Goal: Task Accomplishment & Management: Use online tool/utility

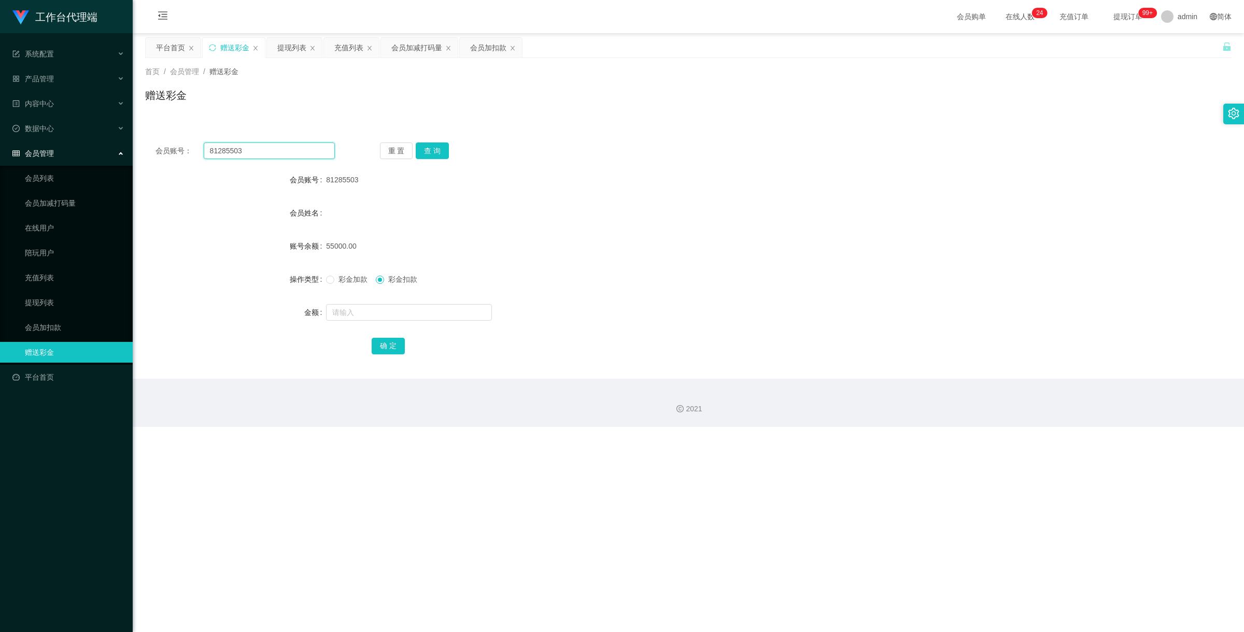
drag, startPoint x: 255, startPoint y: 146, endPoint x: 172, endPoint y: 146, distance: 83.4
click at [173, 146] on div "会员账号： 81285503" at bounding box center [244, 151] width 179 height 17
click at [58, 273] on link "充值列表" at bounding box center [75, 277] width 100 height 21
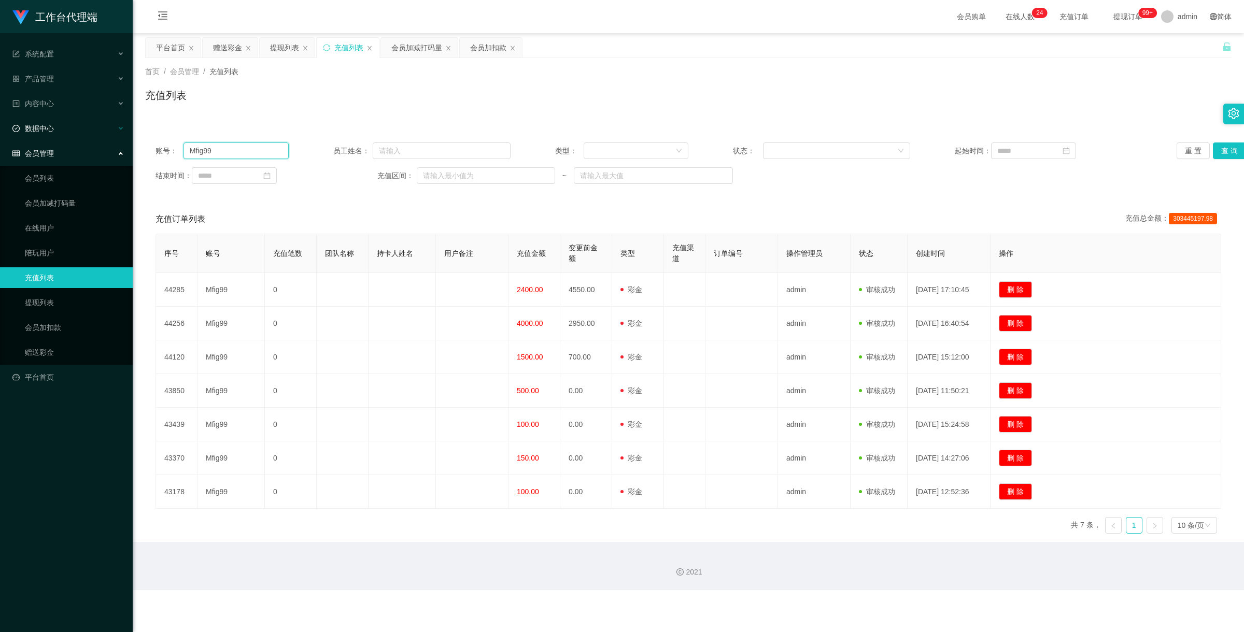
drag, startPoint x: 247, startPoint y: 151, endPoint x: 123, endPoint y: 122, distance: 127.7
click at [123, 122] on section "工作台代理端 系统配置 系统配置列表 管理员列表 管理员分组 systemPays 产品管理 产品列表 产品预设置 开奖记录 注单管理 即时注单 内容中心 站…" at bounding box center [622, 295] width 1244 height 590
paste input "81285503"
type input "81285503"
click at [1229, 154] on button "查 询" at bounding box center [1229, 151] width 33 height 17
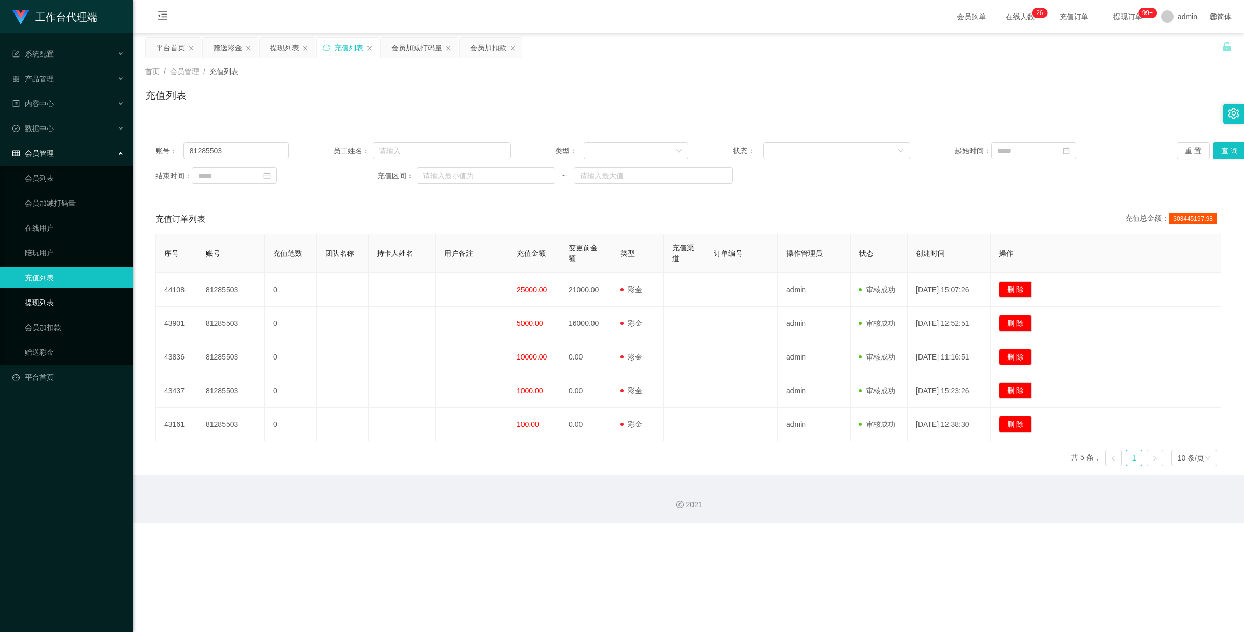
click at [48, 304] on link "提现列表" at bounding box center [75, 302] width 100 height 21
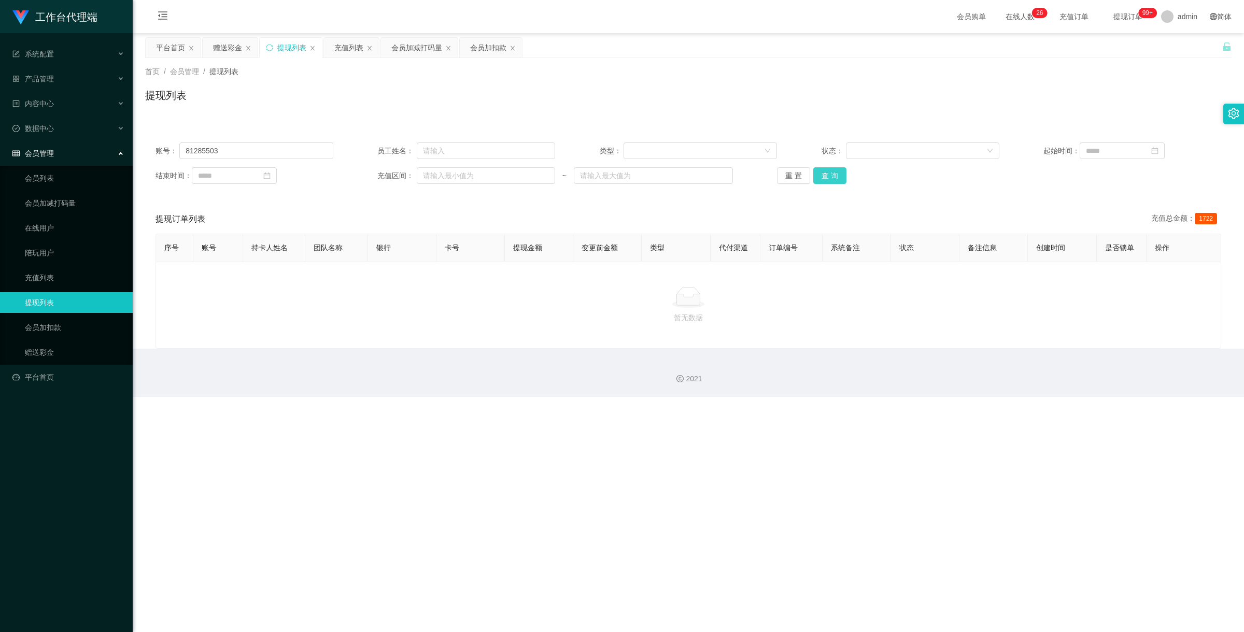
click at [840, 178] on button "查 询" at bounding box center [829, 175] width 33 height 17
drag, startPoint x: 252, startPoint y: 146, endPoint x: 73, endPoint y: 140, distance: 179.9
click at [73, 140] on section "工作台代理端 系统配置 系统配置列表 管理员列表 管理员分组 systemPays 产品管理 产品列表 产品预设置 开奖记录 注单管理 即时注单 内容中心 站…" at bounding box center [622, 198] width 1244 height 397
drag, startPoint x: 828, startPoint y: 168, endPoint x: 810, endPoint y: 174, distance: 18.5
click at [828, 168] on button "查 询" at bounding box center [829, 175] width 33 height 17
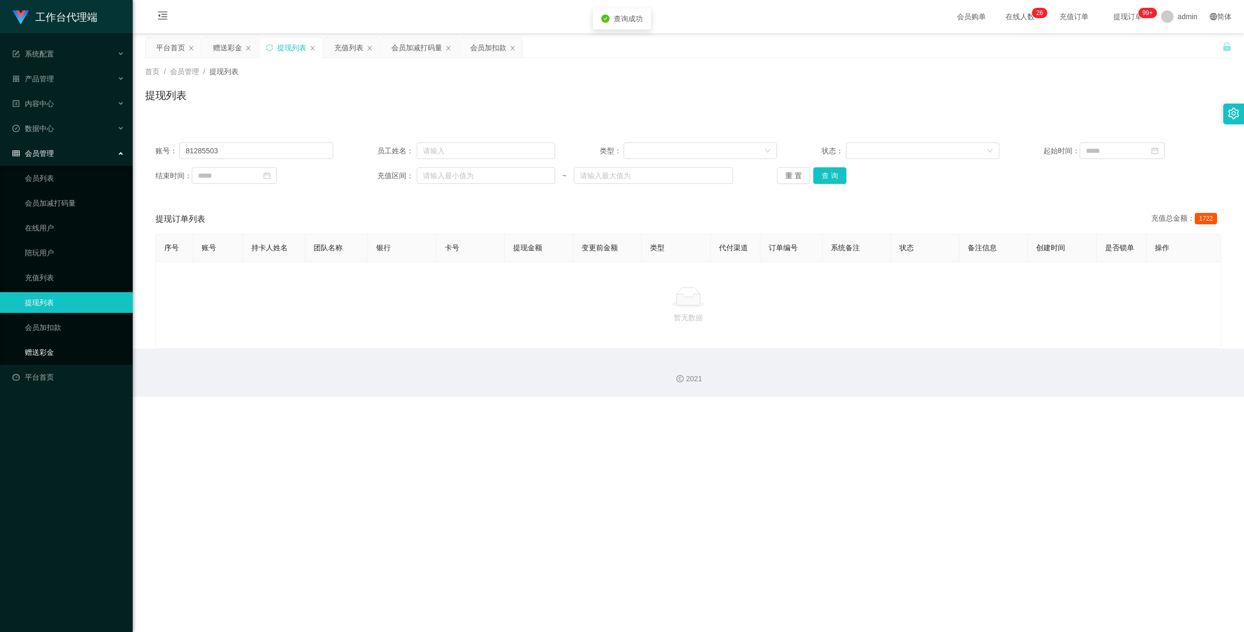
click at [52, 348] on link "赠送彩金" at bounding box center [75, 352] width 100 height 21
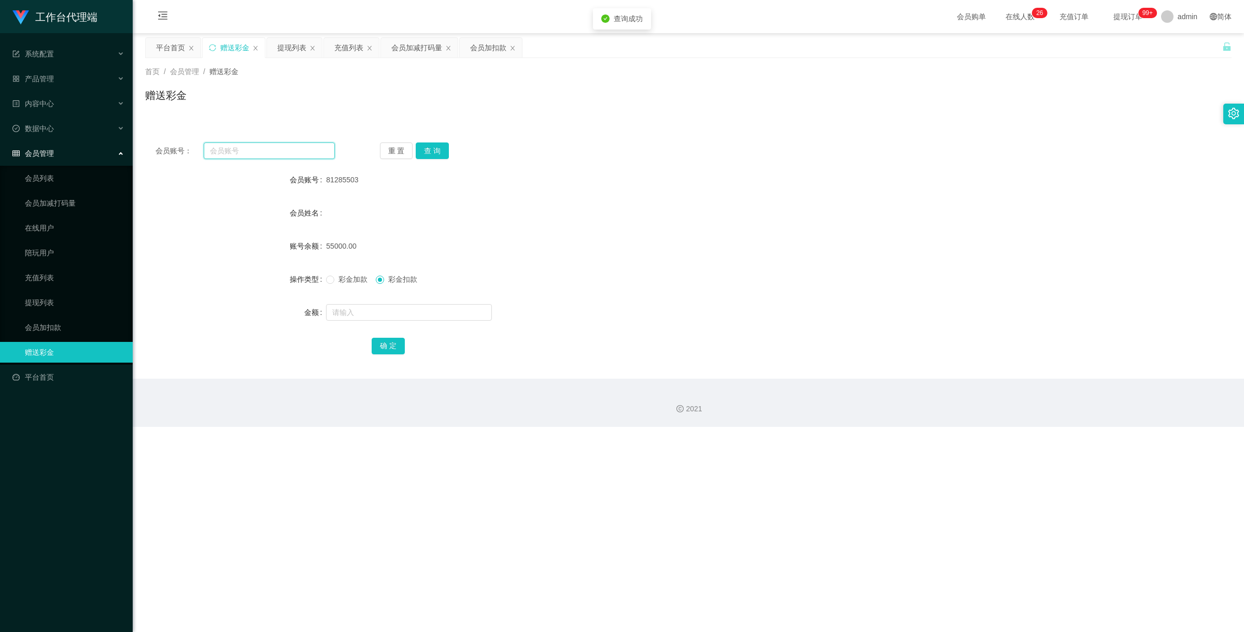
click at [268, 157] on input "text" at bounding box center [269, 151] width 131 height 17
paste input "81285503"
type input "81285503"
click at [432, 144] on button "查 询" at bounding box center [432, 151] width 33 height 17
